Goal: Task Accomplishment & Management: Use online tool/utility

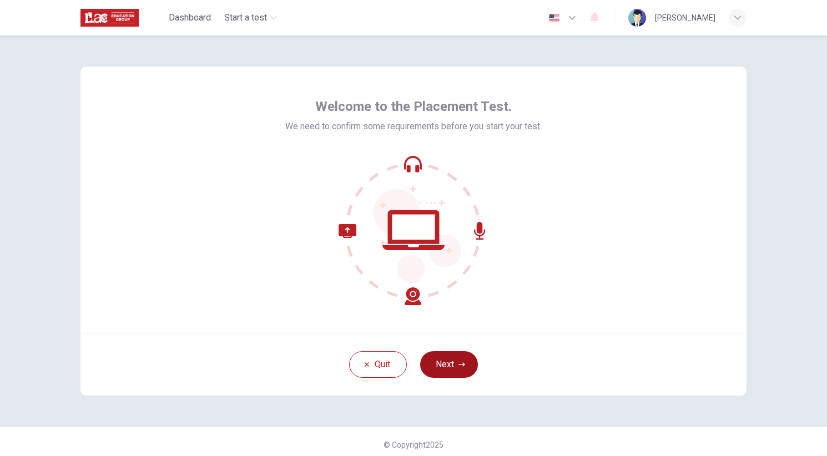
click at [441, 352] on button "Next" at bounding box center [449, 364] width 58 height 27
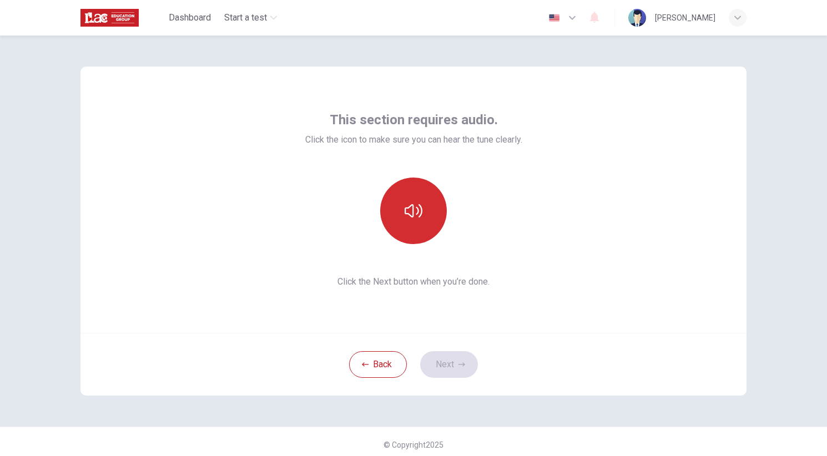
click at [414, 228] on button "button" at bounding box center [413, 211] width 67 height 67
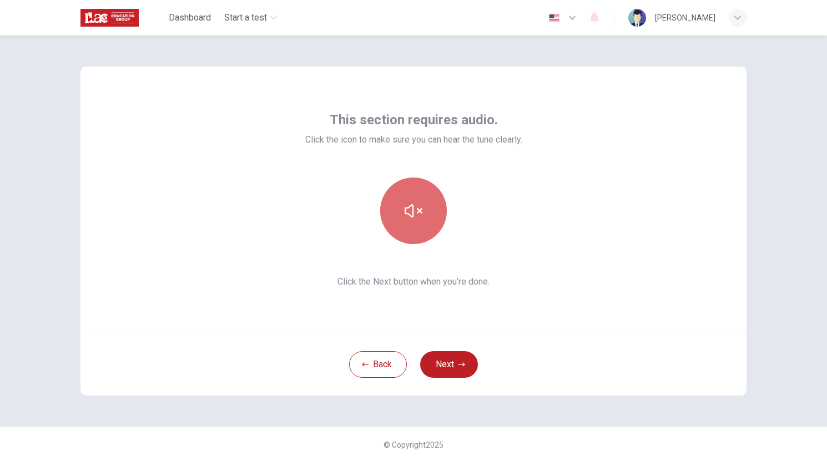
click at [414, 228] on button "button" at bounding box center [413, 211] width 67 height 67
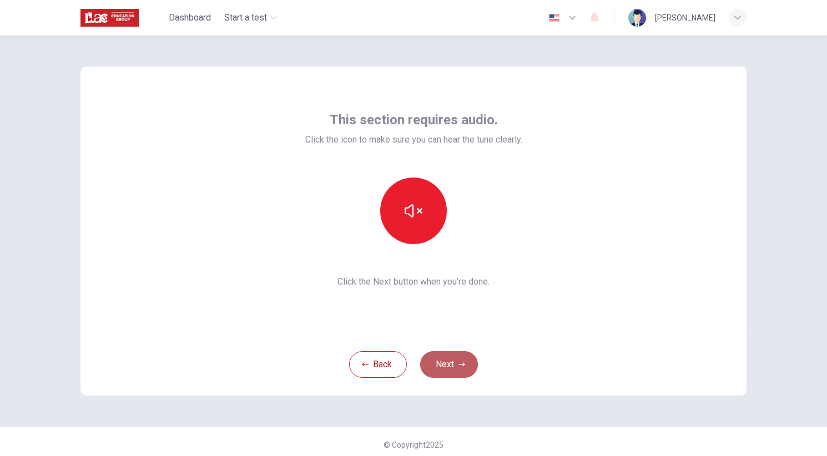
click at [460, 359] on button "Next" at bounding box center [449, 364] width 58 height 27
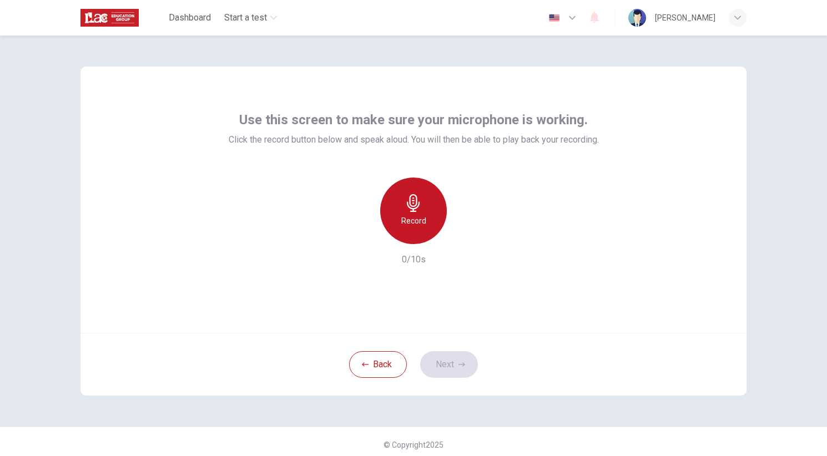
click at [418, 213] on div "Record" at bounding box center [413, 211] width 67 height 67
click at [427, 208] on div "Stop" at bounding box center [413, 211] width 67 height 67
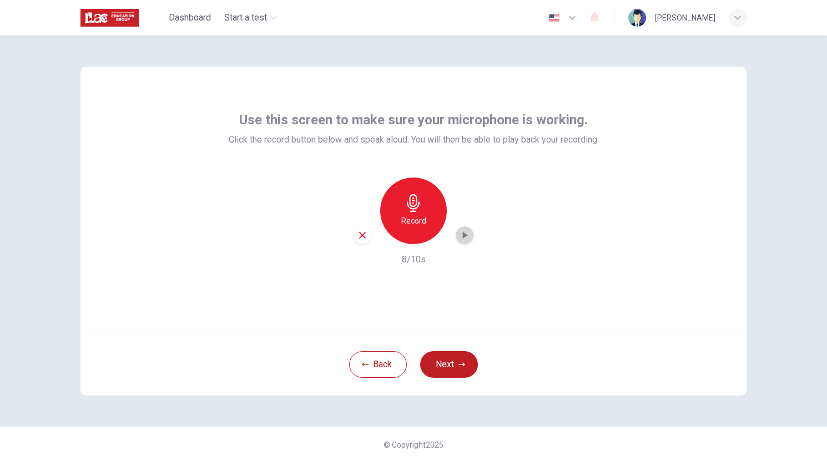
click at [462, 234] on icon "button" at bounding box center [464, 235] width 11 height 11
click at [390, 171] on div "Use this screen to make sure your microphone is working. Click the record butto…" at bounding box center [414, 188] width 370 height 155
click at [396, 188] on div "Record" at bounding box center [413, 211] width 67 height 67
click at [426, 225] on div "Stop" at bounding box center [413, 211] width 67 height 67
click at [461, 236] on icon "button" at bounding box center [464, 235] width 11 height 11
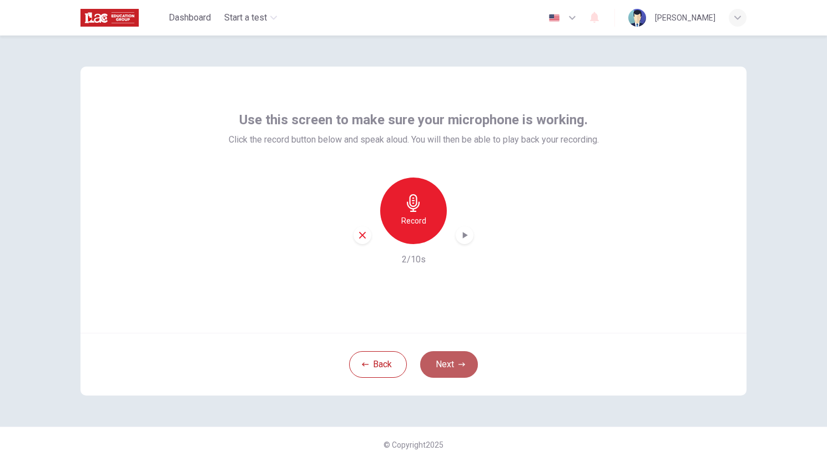
click at [457, 371] on button "Next" at bounding box center [449, 364] width 58 height 27
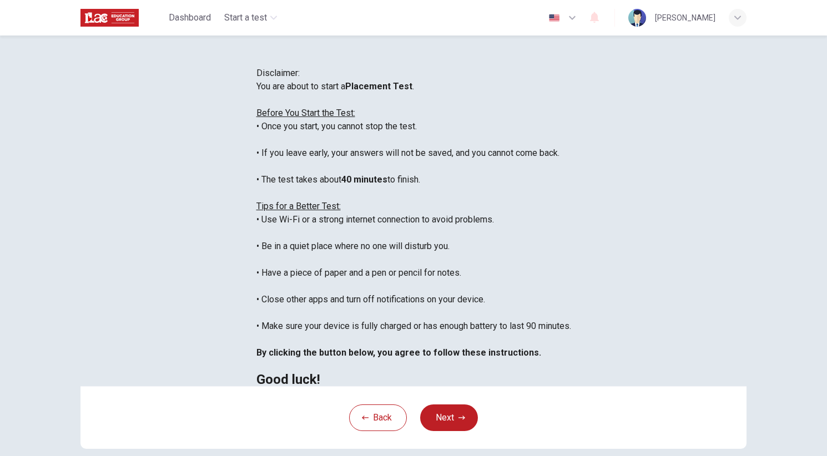
click at [124, 18] on img at bounding box center [109, 18] width 58 height 22
